Goal: Find specific page/section: Find specific page/section

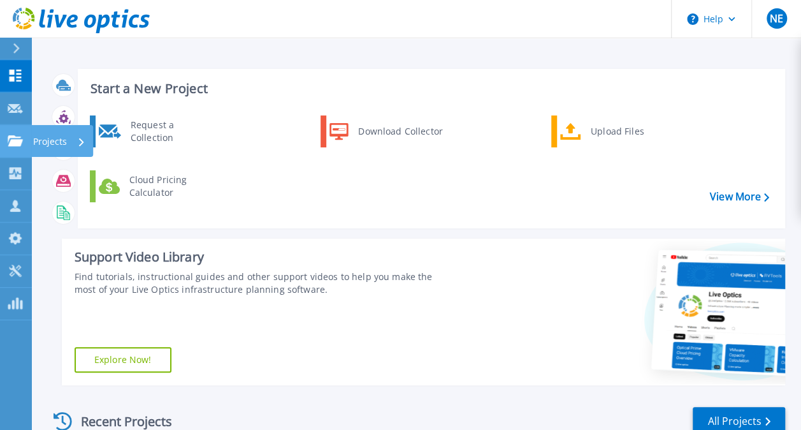
click at [51, 145] on p "Projects" at bounding box center [50, 141] width 34 height 33
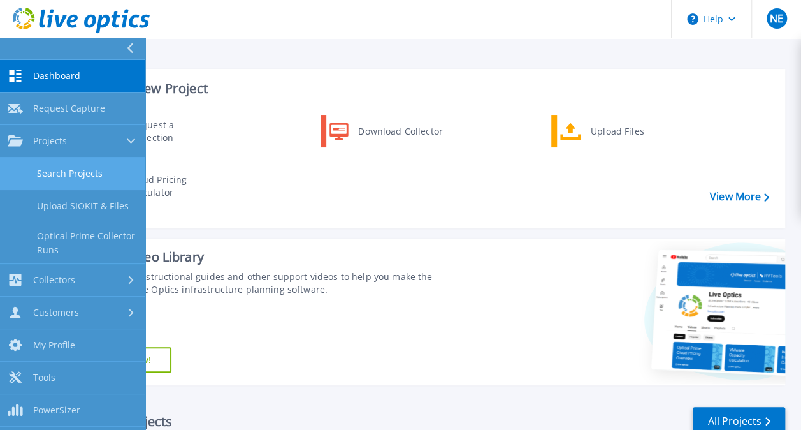
click at [65, 168] on link "Search Projects" at bounding box center [72, 173] width 145 height 33
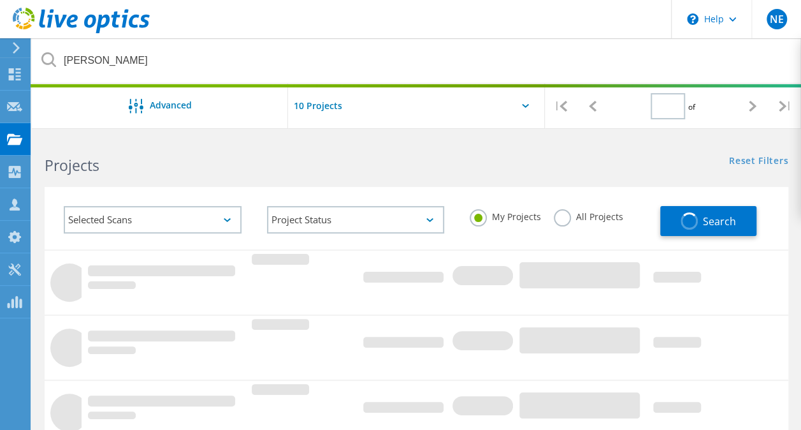
type input "1"
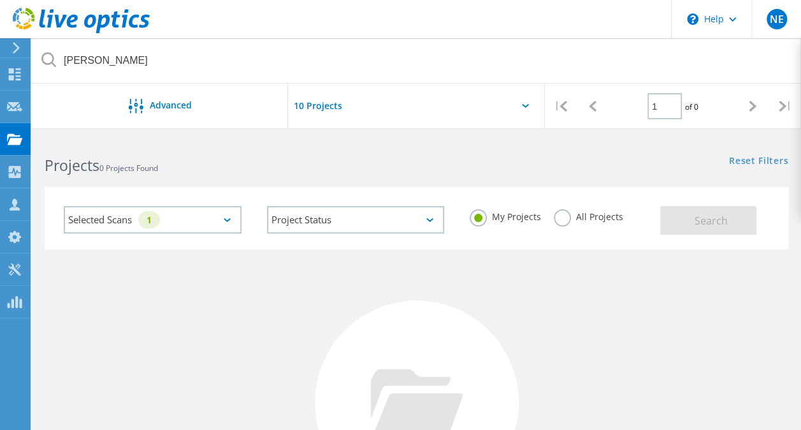
click at [562, 217] on label "All Projects" at bounding box center [588, 215] width 69 height 12
click at [0, 0] on input "All Projects" at bounding box center [0, 0] width 0 height 0
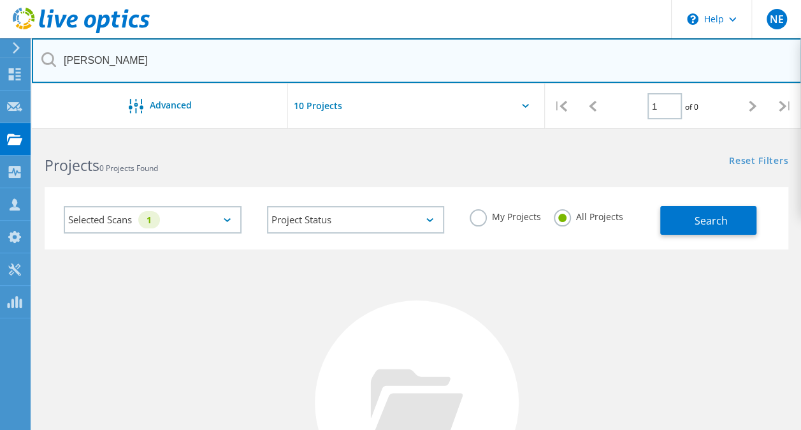
click at [275, 74] on input "[PERSON_NAME]" at bounding box center [417, 60] width 770 height 45
type input "midd"
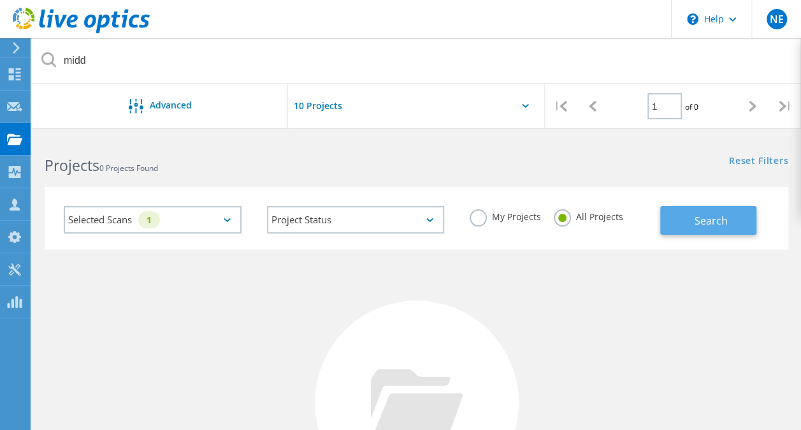
click at [714, 233] on button "Search" at bounding box center [708, 220] width 96 height 29
